Goal: Task Accomplishment & Management: Manage account settings

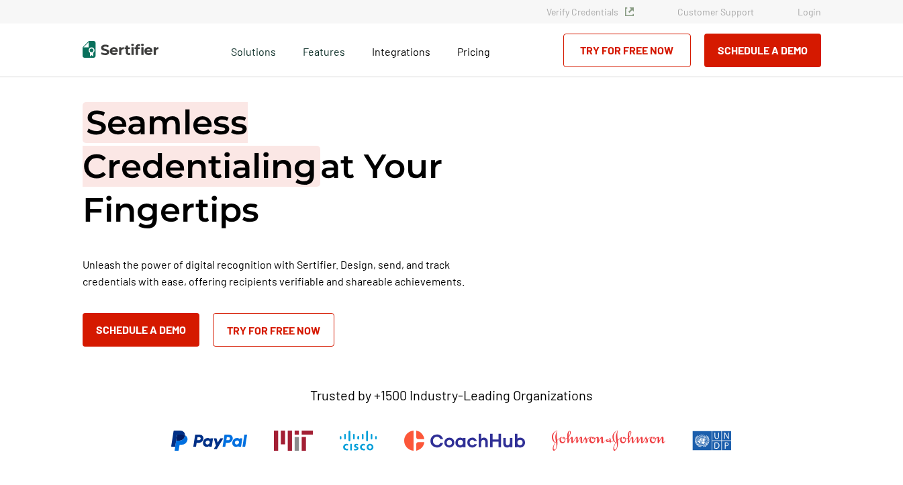
click at [819, 10] on link "Login" at bounding box center [810, 11] width 24 height 11
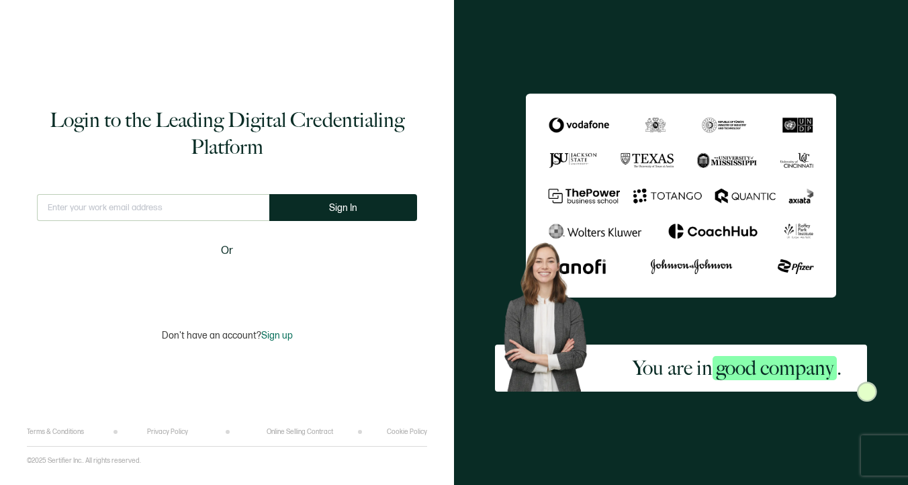
click at [210, 209] on input "text" at bounding box center [153, 207] width 232 height 27
type input "admin@latintaxacademy.com"
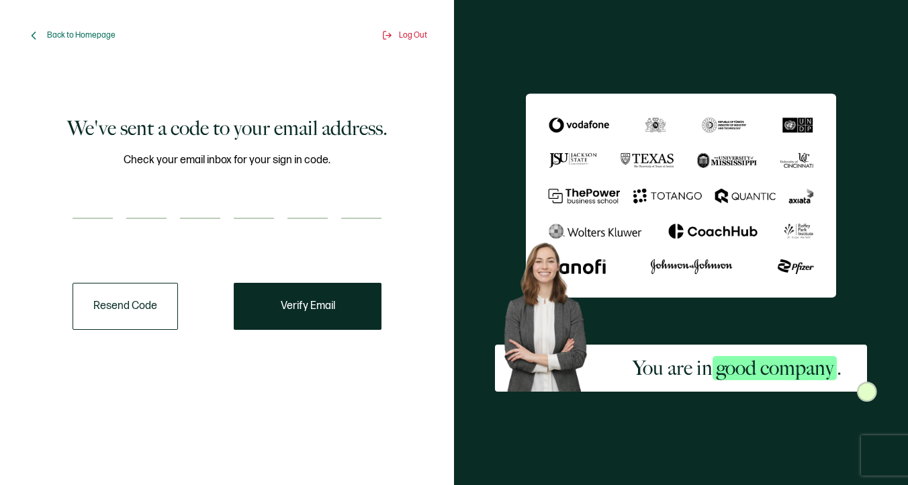
click at [85, 202] on input "number" at bounding box center [93, 205] width 40 height 27
type input "3"
type input "2"
type input "4"
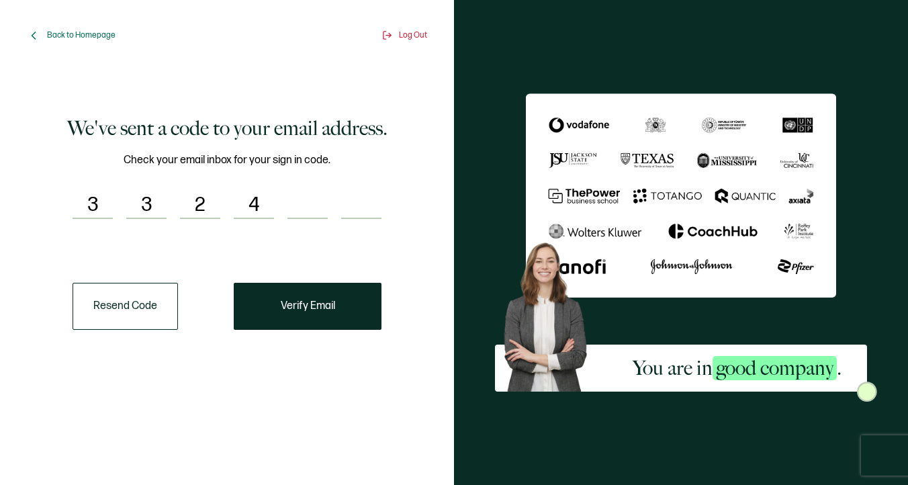
type input "6"
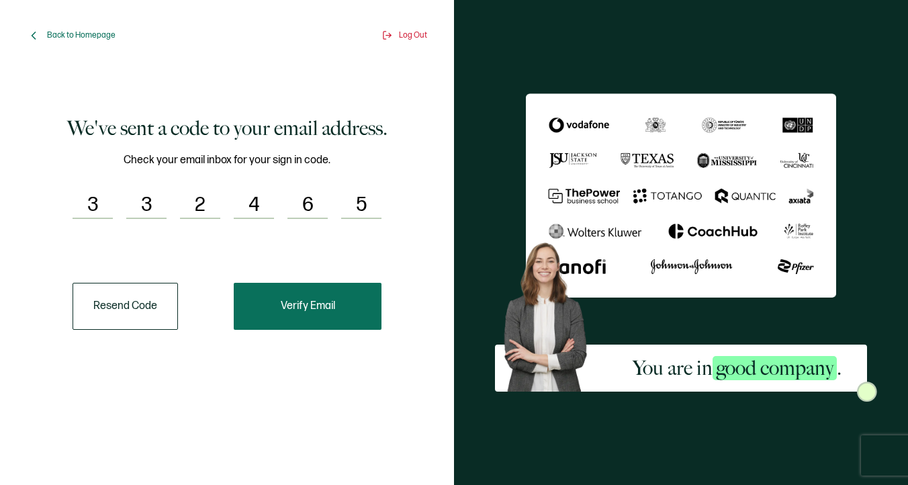
type input "5"
click at [304, 291] on button "Verify Email" at bounding box center [308, 306] width 148 height 47
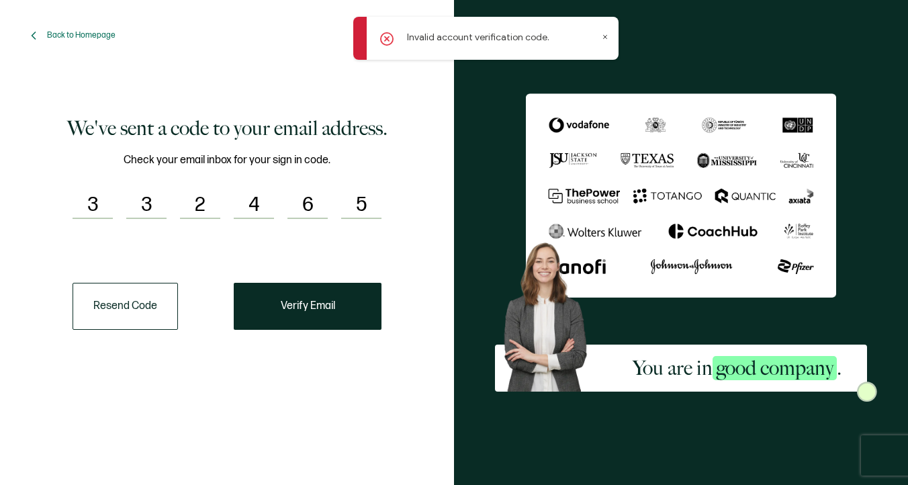
click at [369, 204] on input "5" at bounding box center [361, 205] width 40 height 27
type input "5"
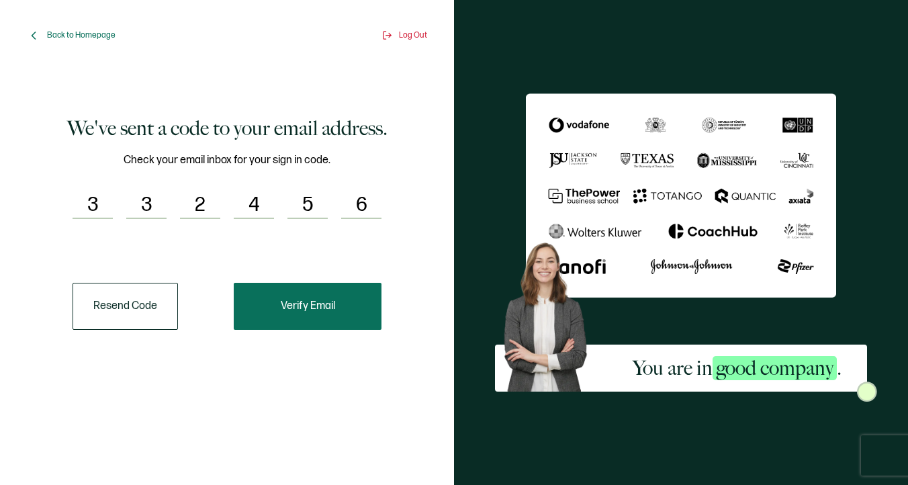
type input "6"
click at [325, 297] on button "Verify Email" at bounding box center [308, 306] width 148 height 47
